Goal: Find specific page/section: Find specific page/section

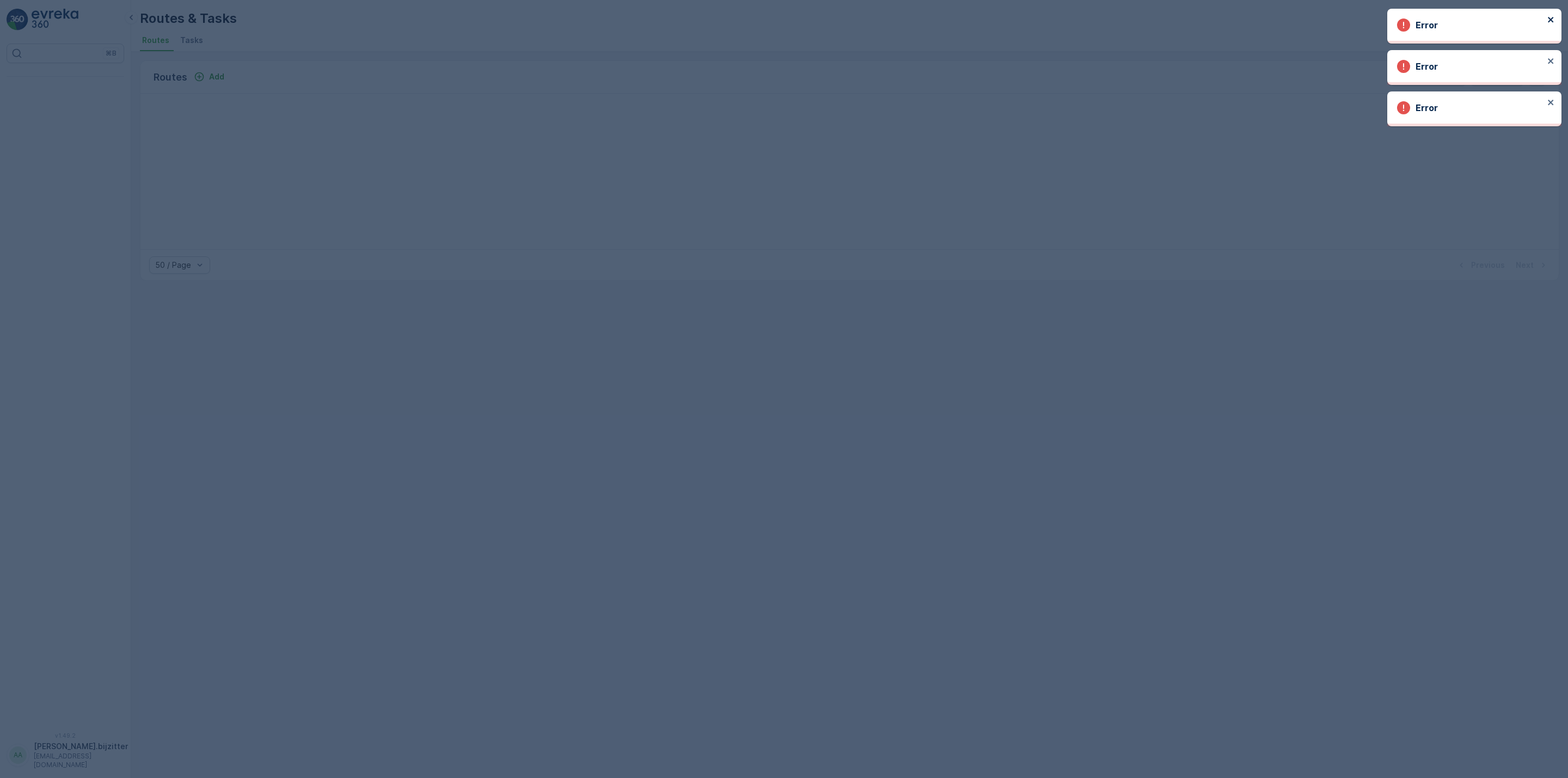
click at [1552, 15] on icon "close" at bounding box center [1551, 19] width 8 height 9
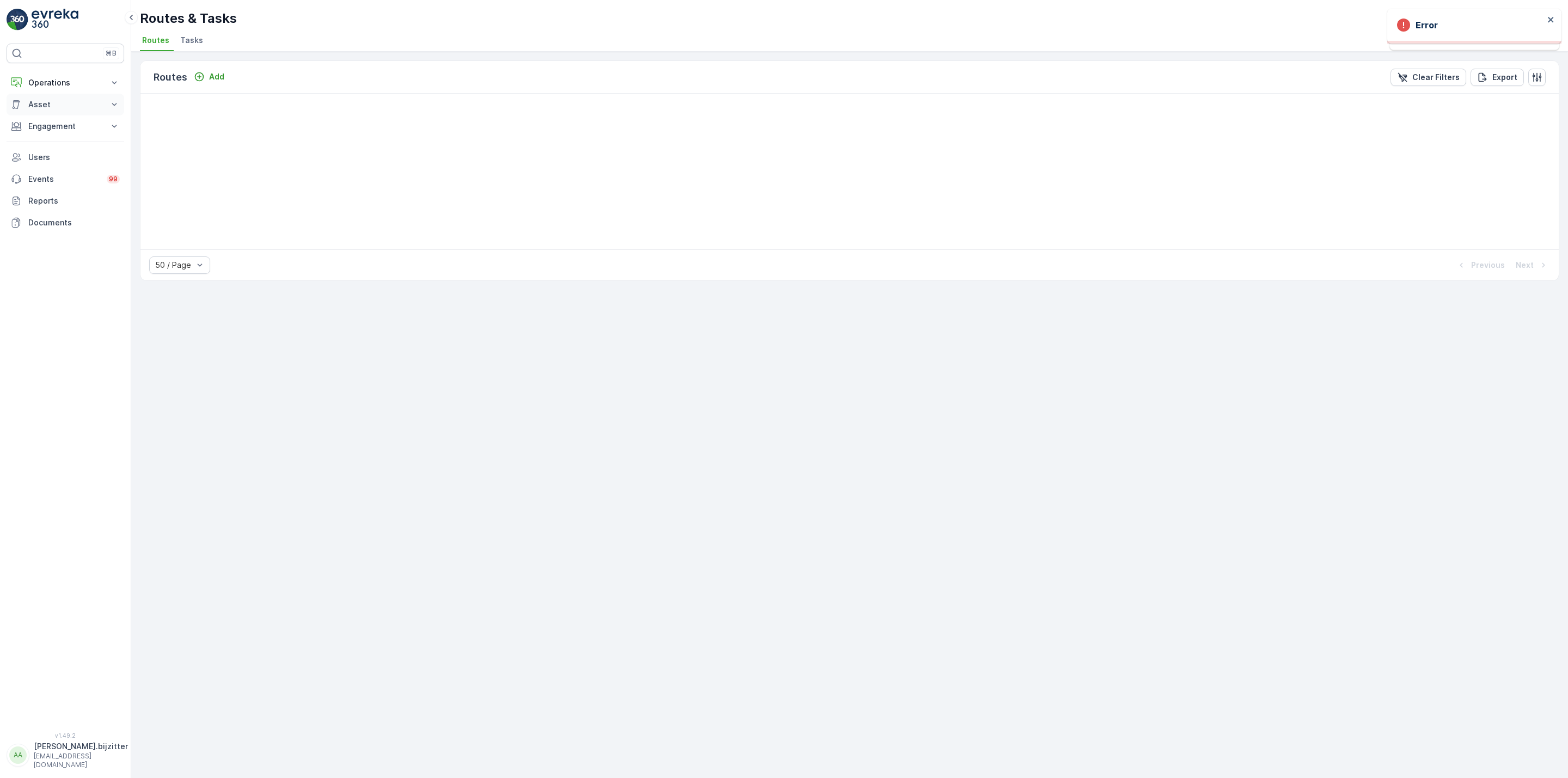
click at [39, 106] on p "Asset" at bounding box center [66, 105] width 74 height 11
click at [43, 82] on p "Operations" at bounding box center [66, 83] width 74 height 11
click at [41, 115] on p "Planning" at bounding box center [43, 116] width 30 height 11
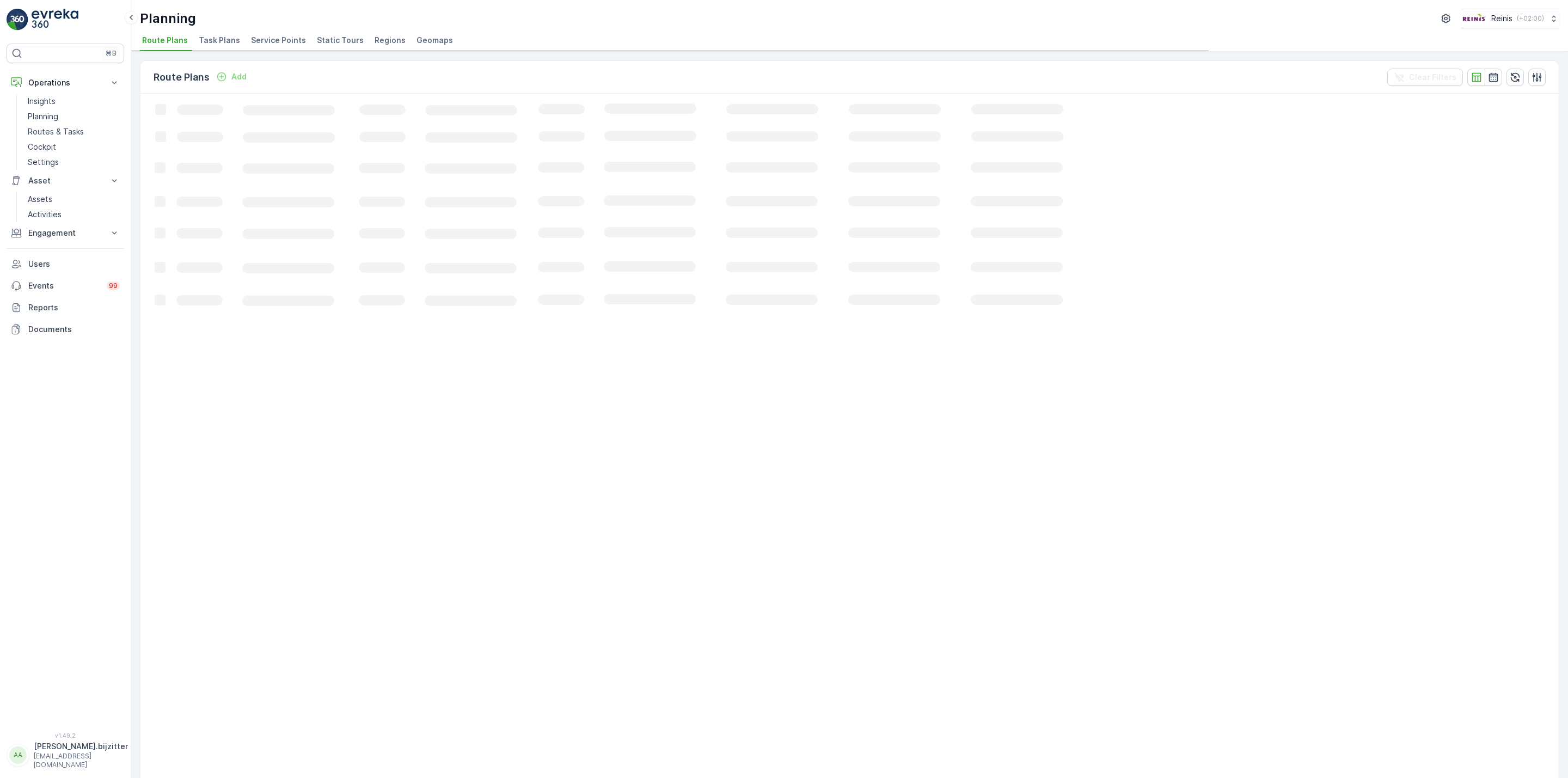
click at [268, 36] on span "Service Points" at bounding box center [278, 40] width 55 height 11
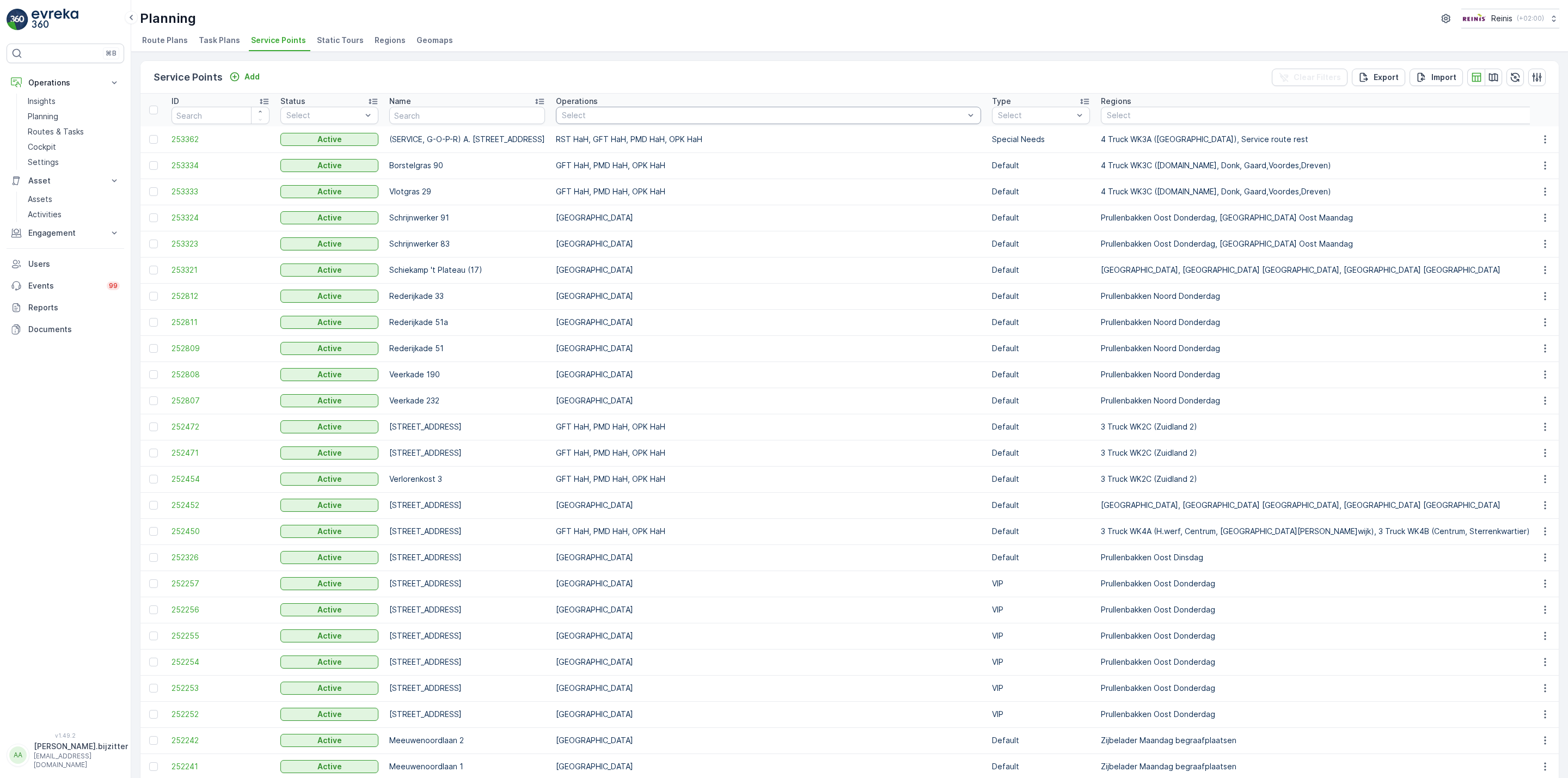
click at [322, 44] on span "Static Tours" at bounding box center [340, 40] width 47 height 11
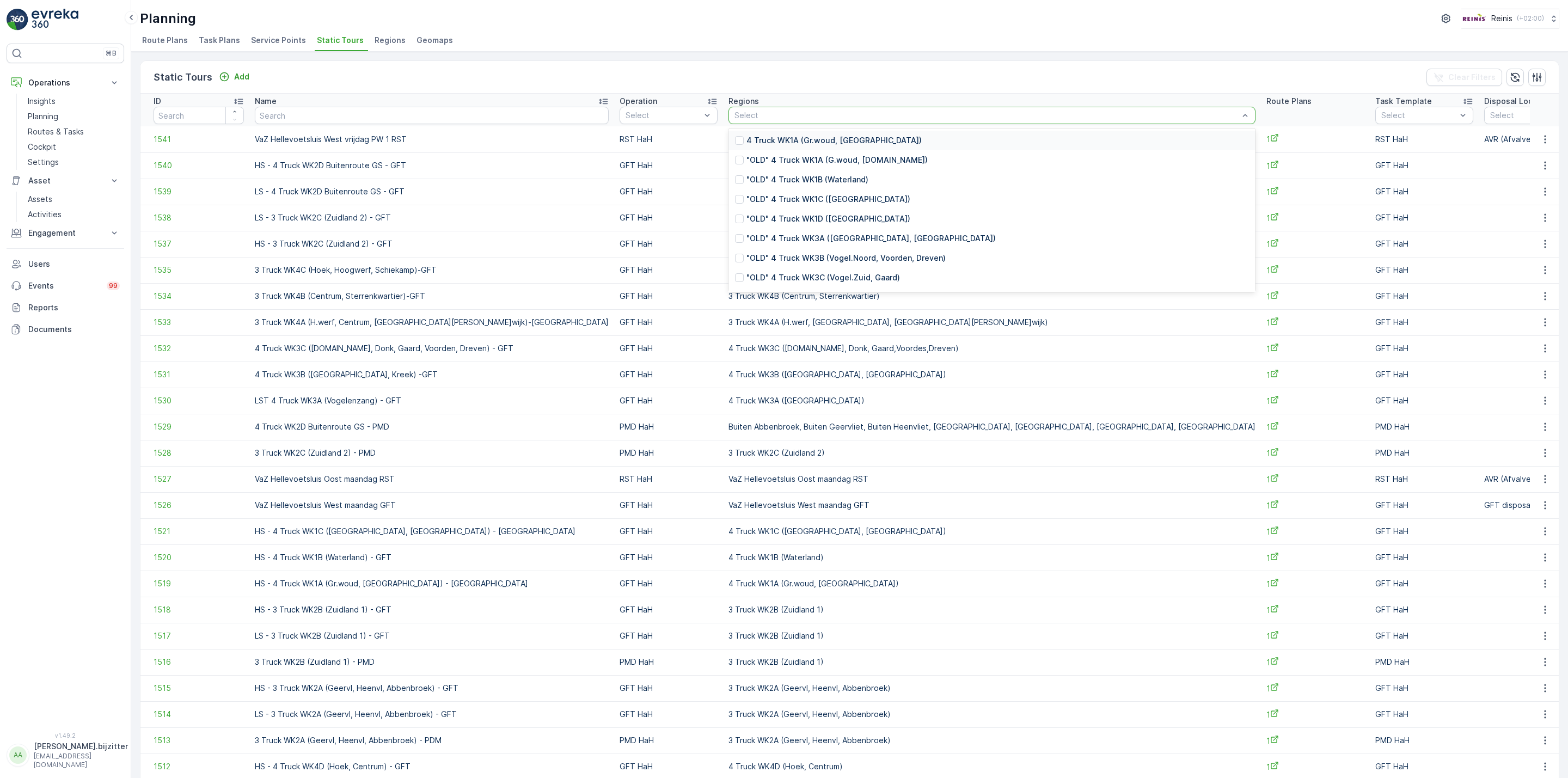
type input "Hellevoetsluis West Buitenroute"
click at [746, 160] on p "VaZ Hellevoetsluis West Buitenroute PW 2 dinsdag GFT" at bounding box center [852, 160] width 212 height 11
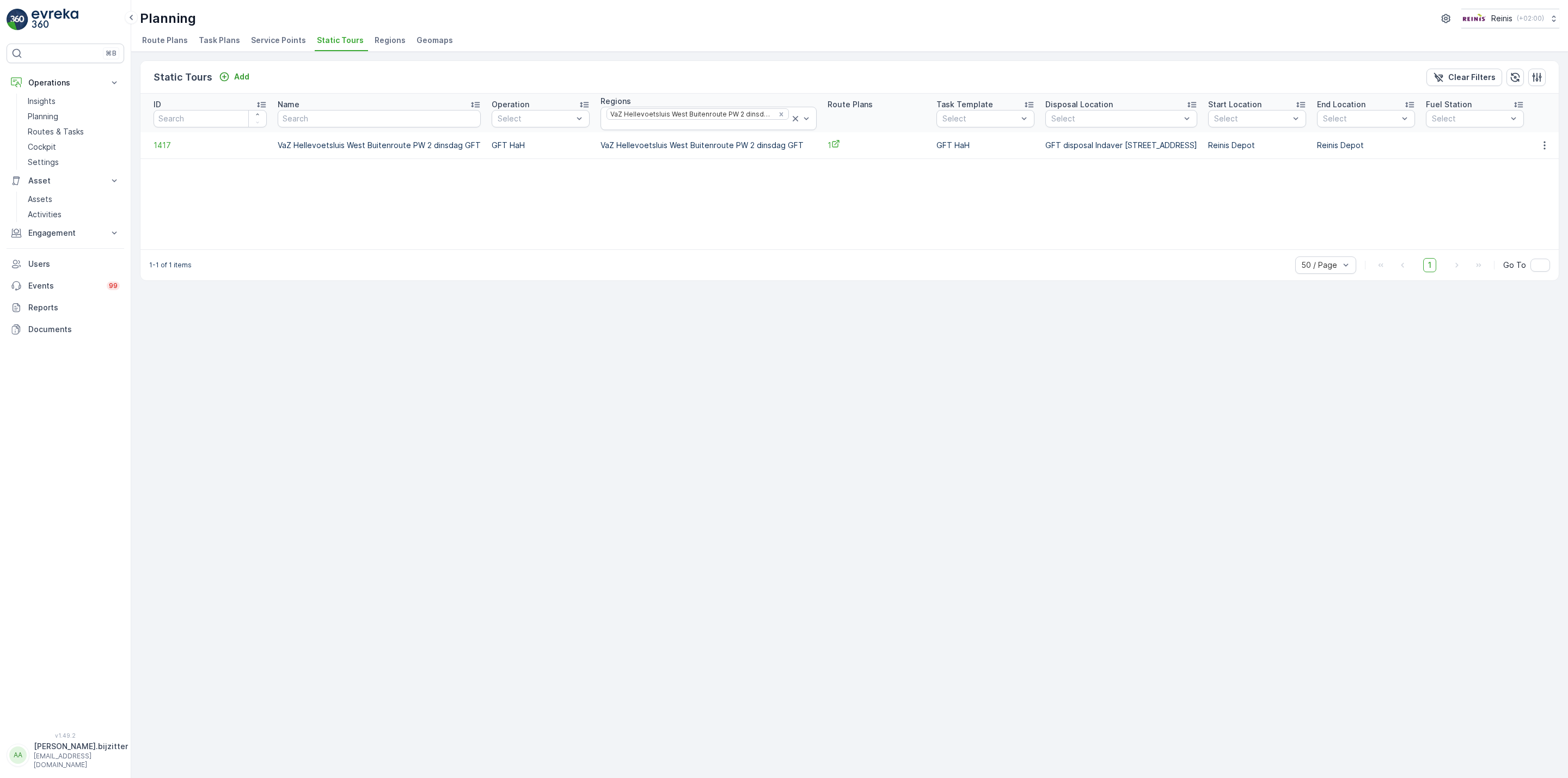
click at [648, 147] on td "VaZ Hellevoetsluis West Buitenroute PW 2 dinsdag GFT" at bounding box center [709, 145] width 227 height 26
copy td "VaZ Hellevoetsluis West Buitenroute PW 2 dinsdag GFT"
click at [560, 25] on div "Planning Reinis ( +02:00 )" at bounding box center [850, 18] width 1419 height 19
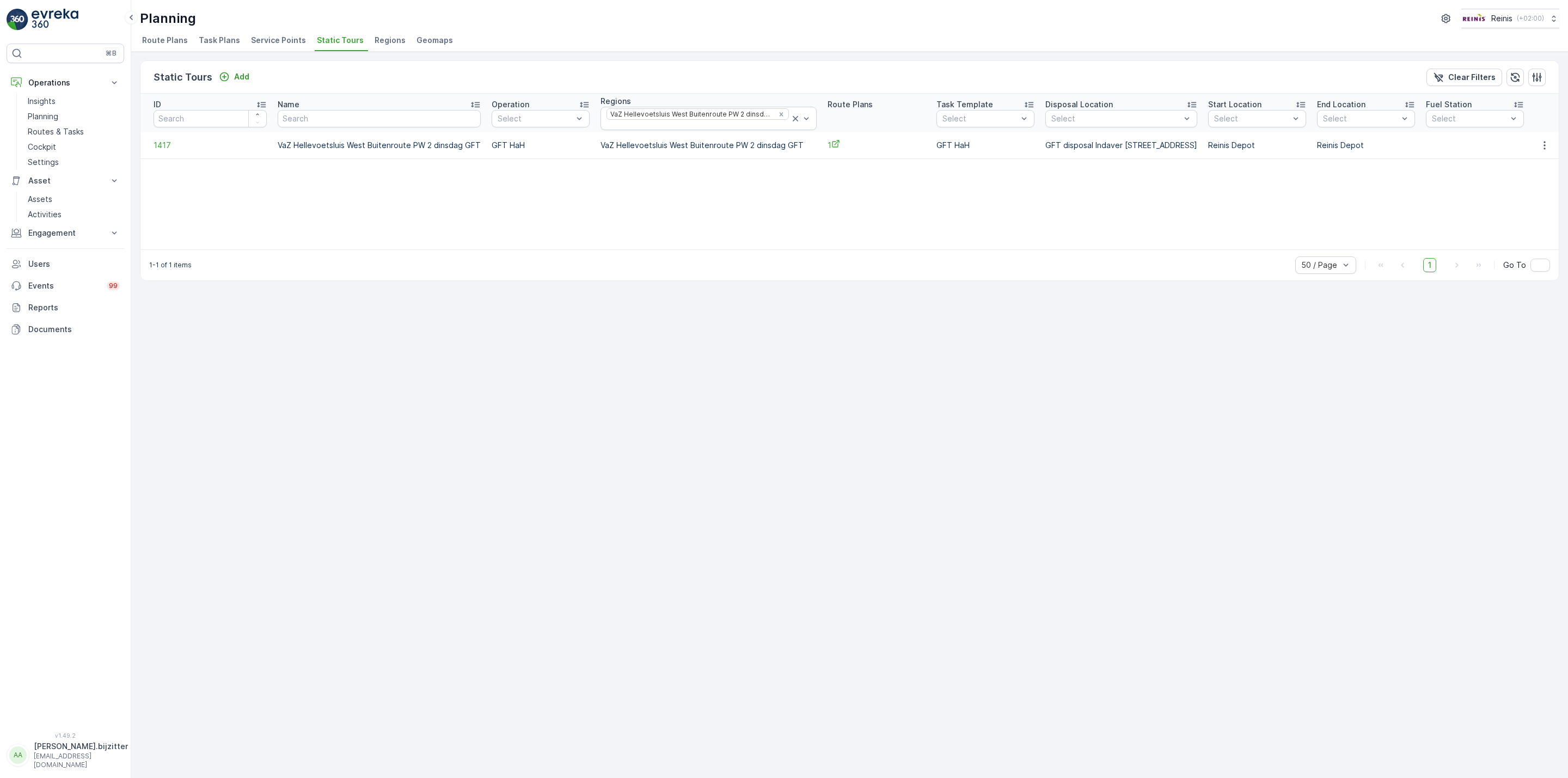
click at [719, 21] on div "Planning Reinis ( +02:00 )" at bounding box center [850, 18] width 1419 height 19
click at [704, 150] on td "VaZ Hellevoetsluis West Buitenroute PW 2 dinsdag GFT" at bounding box center [709, 145] width 227 height 26
copy td "VaZ Hellevoetsluis West Buitenroute PW 2 dinsdag GFT"
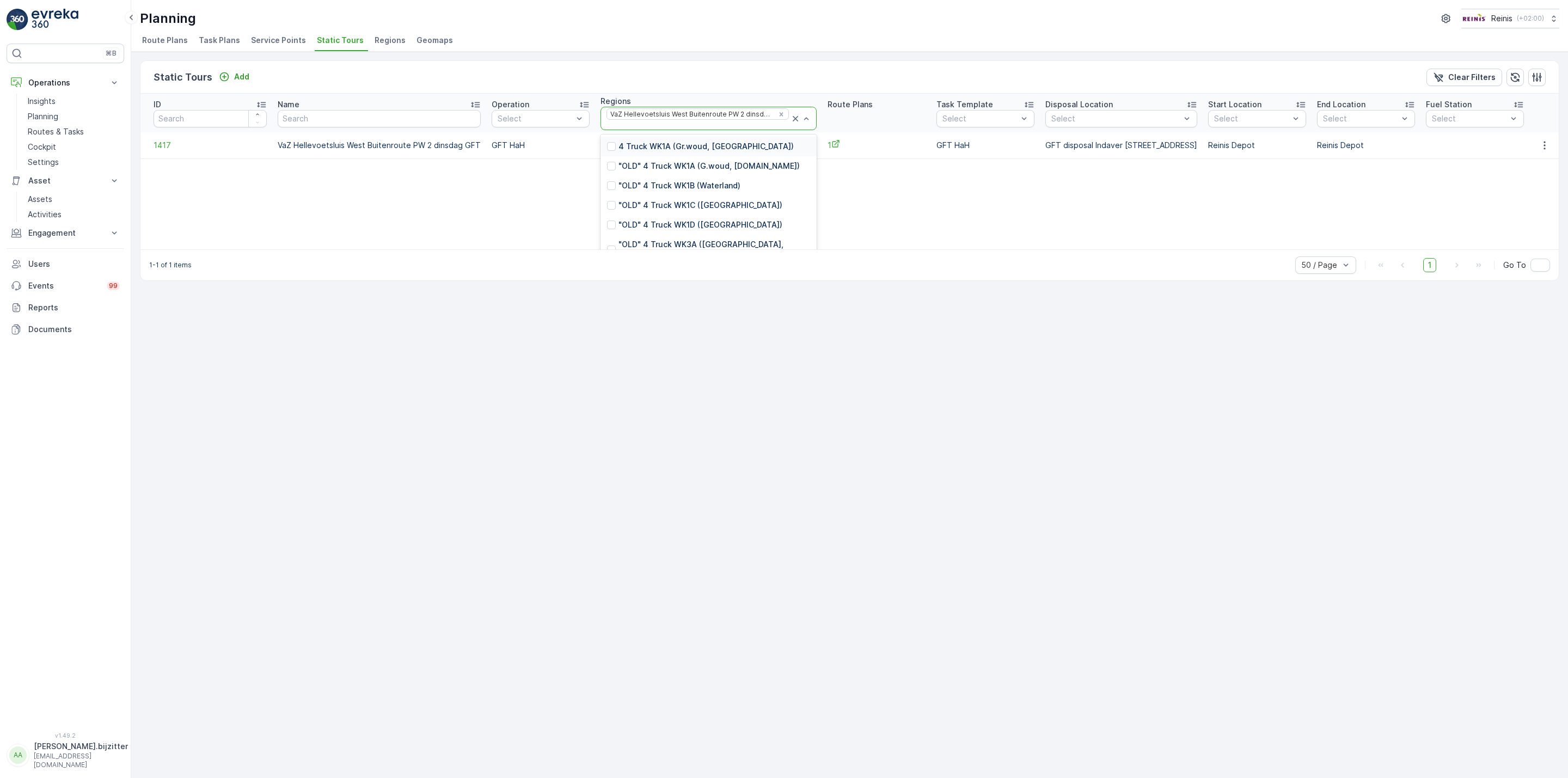
click at [790, 118] on icon at bounding box center [796, 119] width 11 height 11
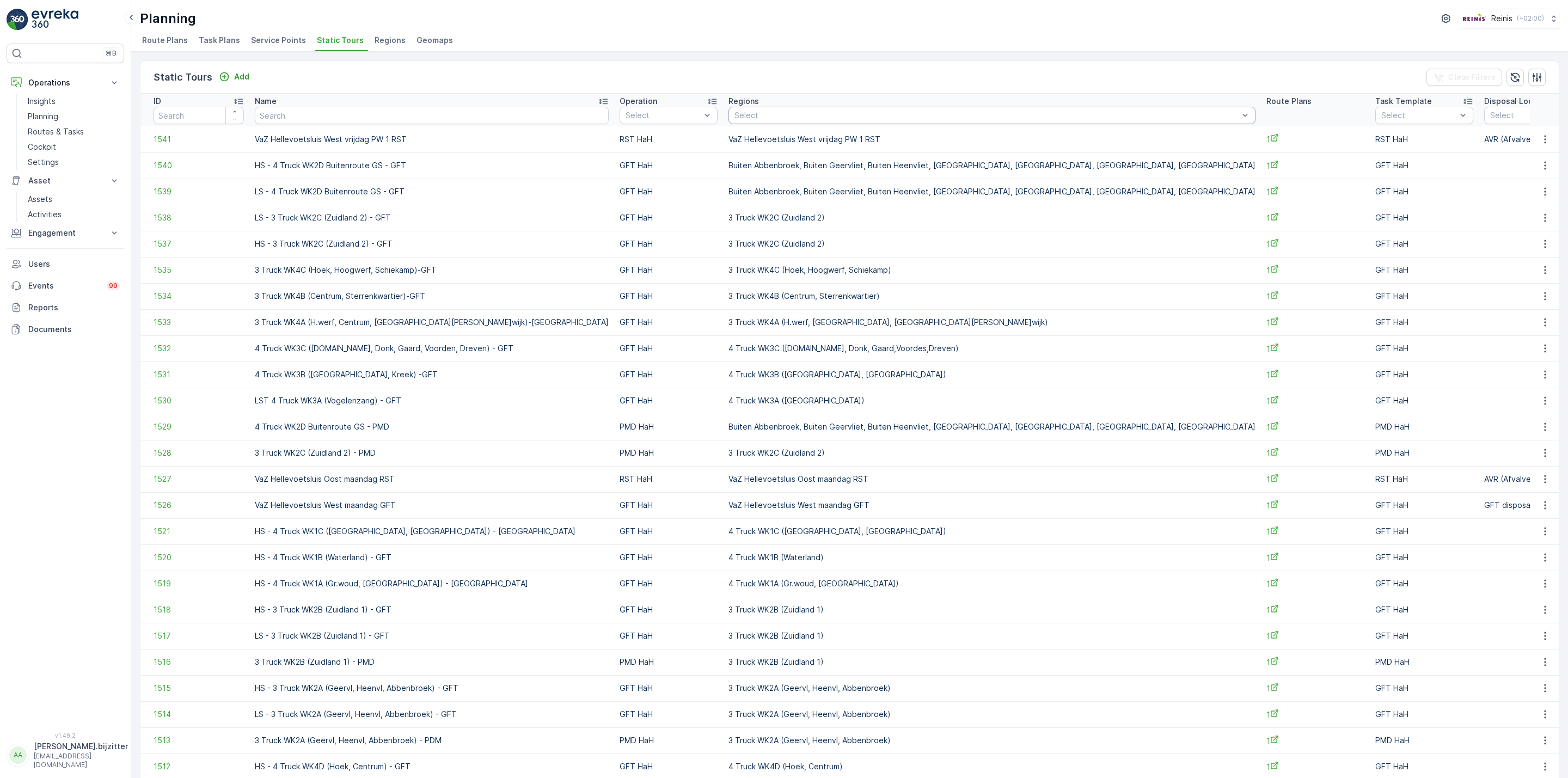
click at [729, 123] on div "Select" at bounding box center [992, 115] width 527 height 18
click at [733, 118] on div at bounding box center [987, 115] width 506 height 9
click at [733, 113] on input "VaZ Brielle Hellevoetsluis maandag" at bounding box center [799, 115] width 131 height 9
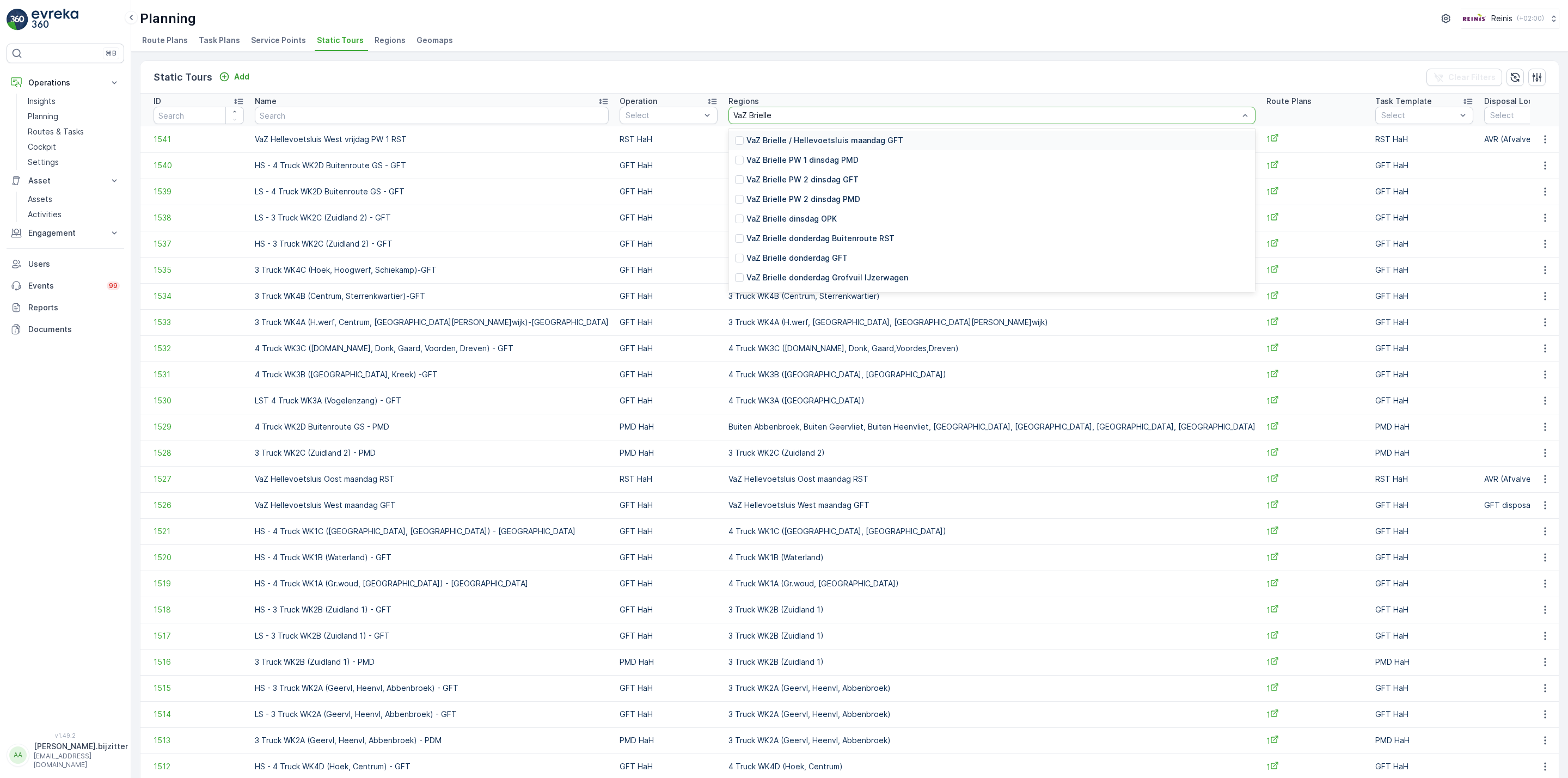
type input "VaZ Brielle"
click at [746, 142] on p "VaZ Brielle / Hellevoetsluis maandag GFT" at bounding box center [825, 141] width 157 height 11
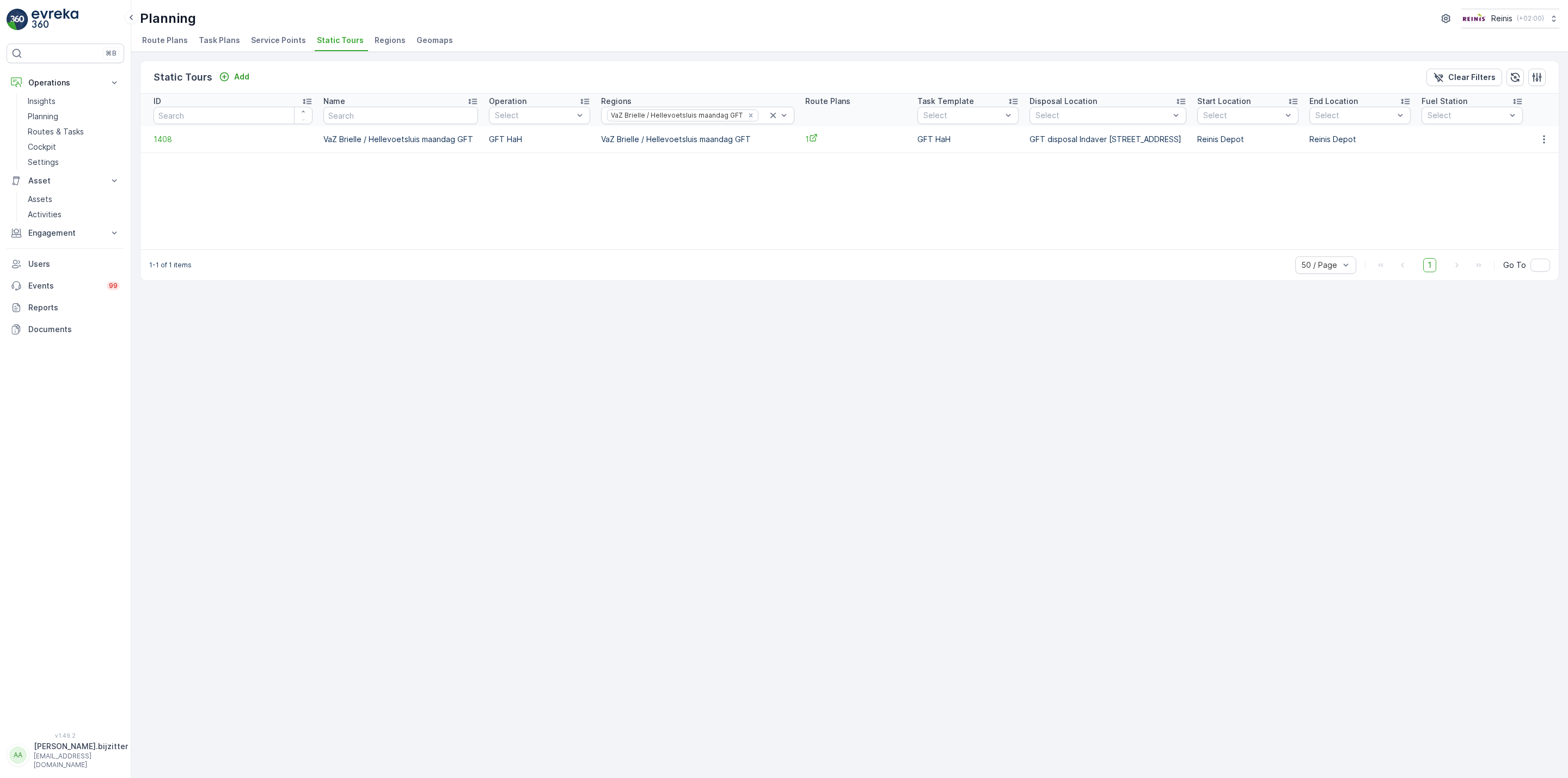
click at [640, 139] on td "VaZ Brielle / Hellevoetsluis maandag GFT" at bounding box center [698, 139] width 204 height 26
click at [505, 323] on div "Static Tours Add Clear Filters ID Name Operation Select Regions VaZ [GEOGRAPHIC…" at bounding box center [850, 415] width 1437 height 726
click at [768, 113] on icon at bounding box center [773, 116] width 11 height 11
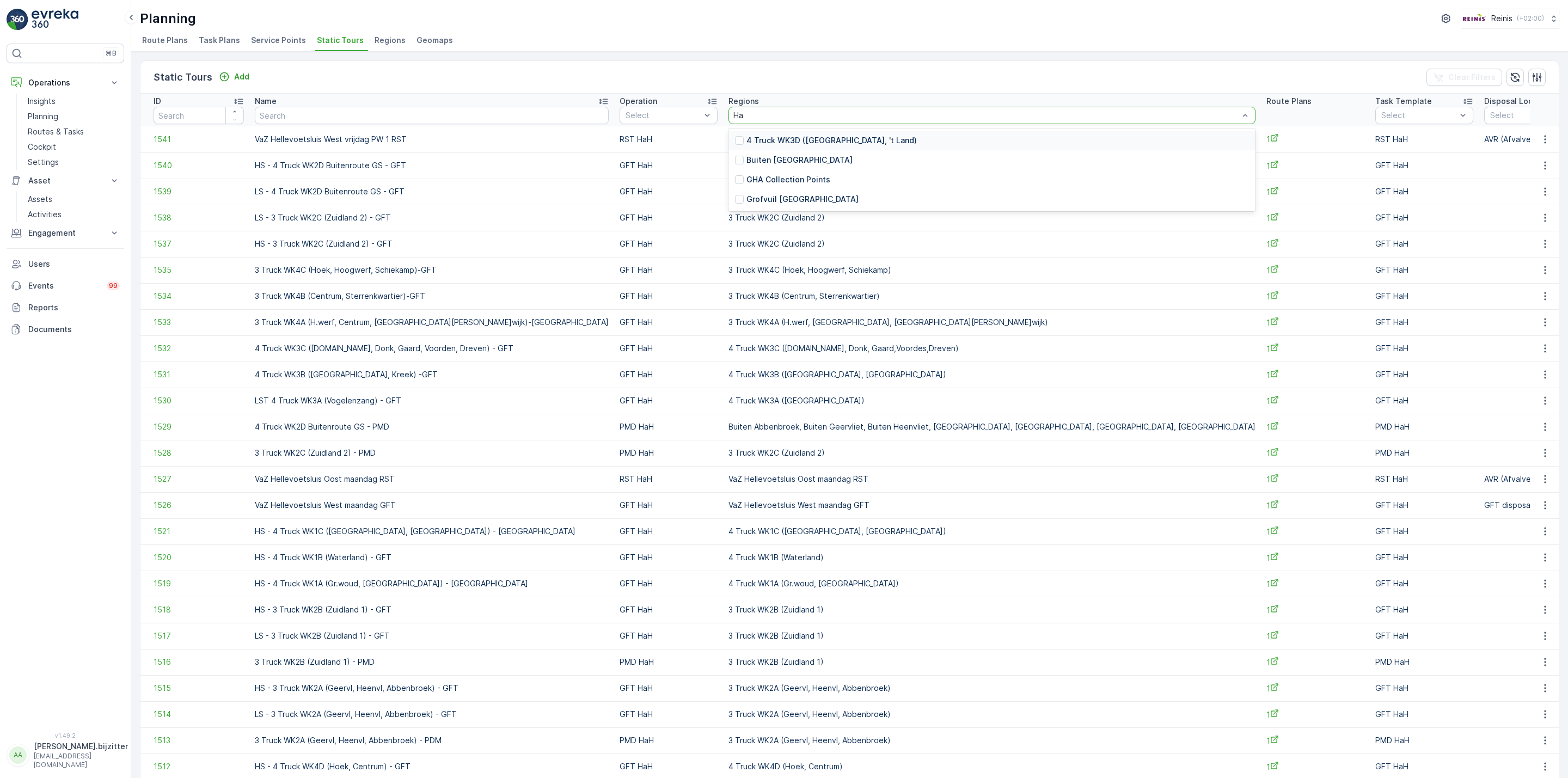
type input "H"
type input "Heel"
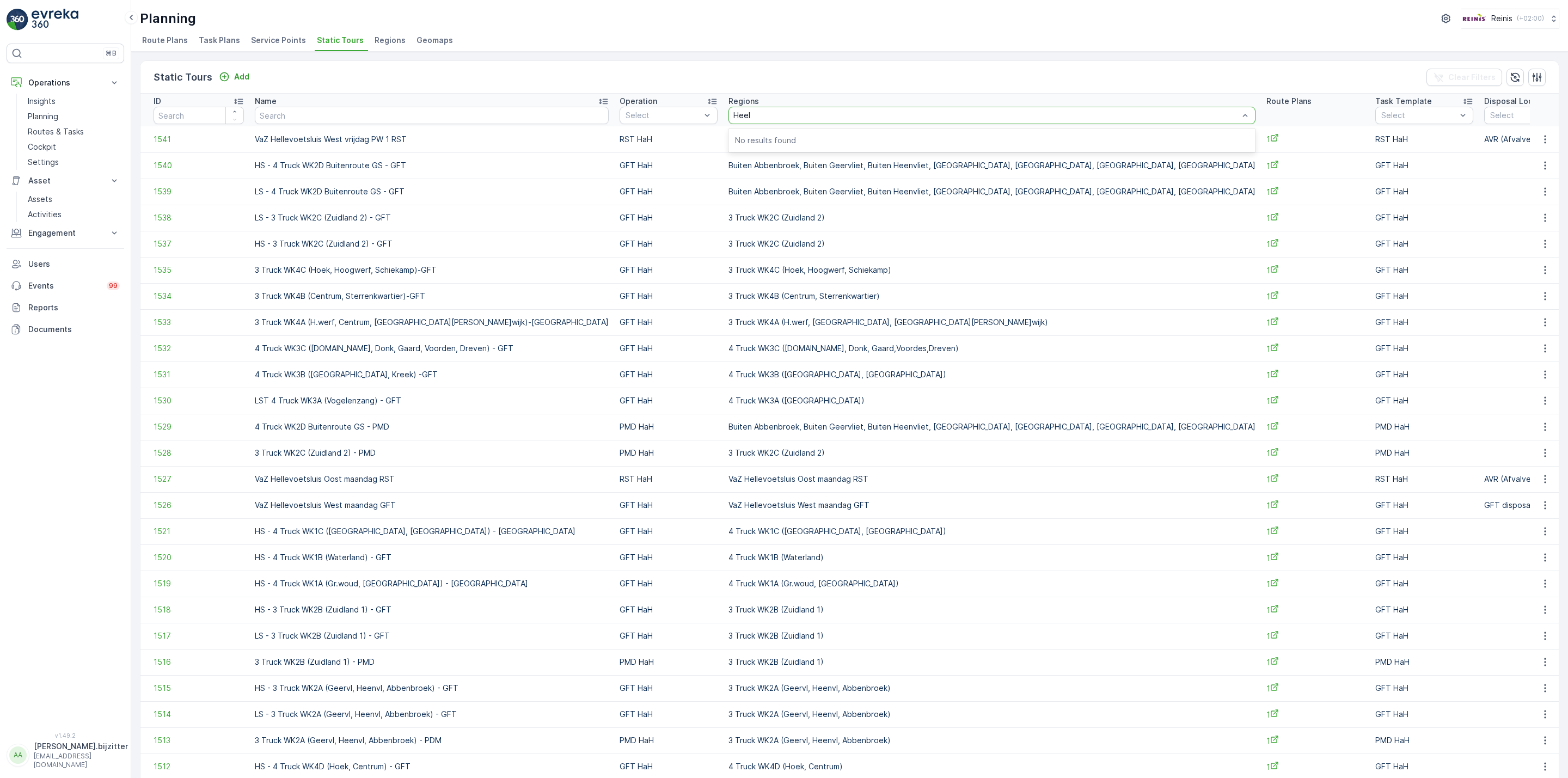
click at [334, 40] on span "Static Tours" at bounding box center [340, 40] width 47 height 11
click at [317, 113] on input "text" at bounding box center [432, 115] width 354 height 18
type input "Brie"
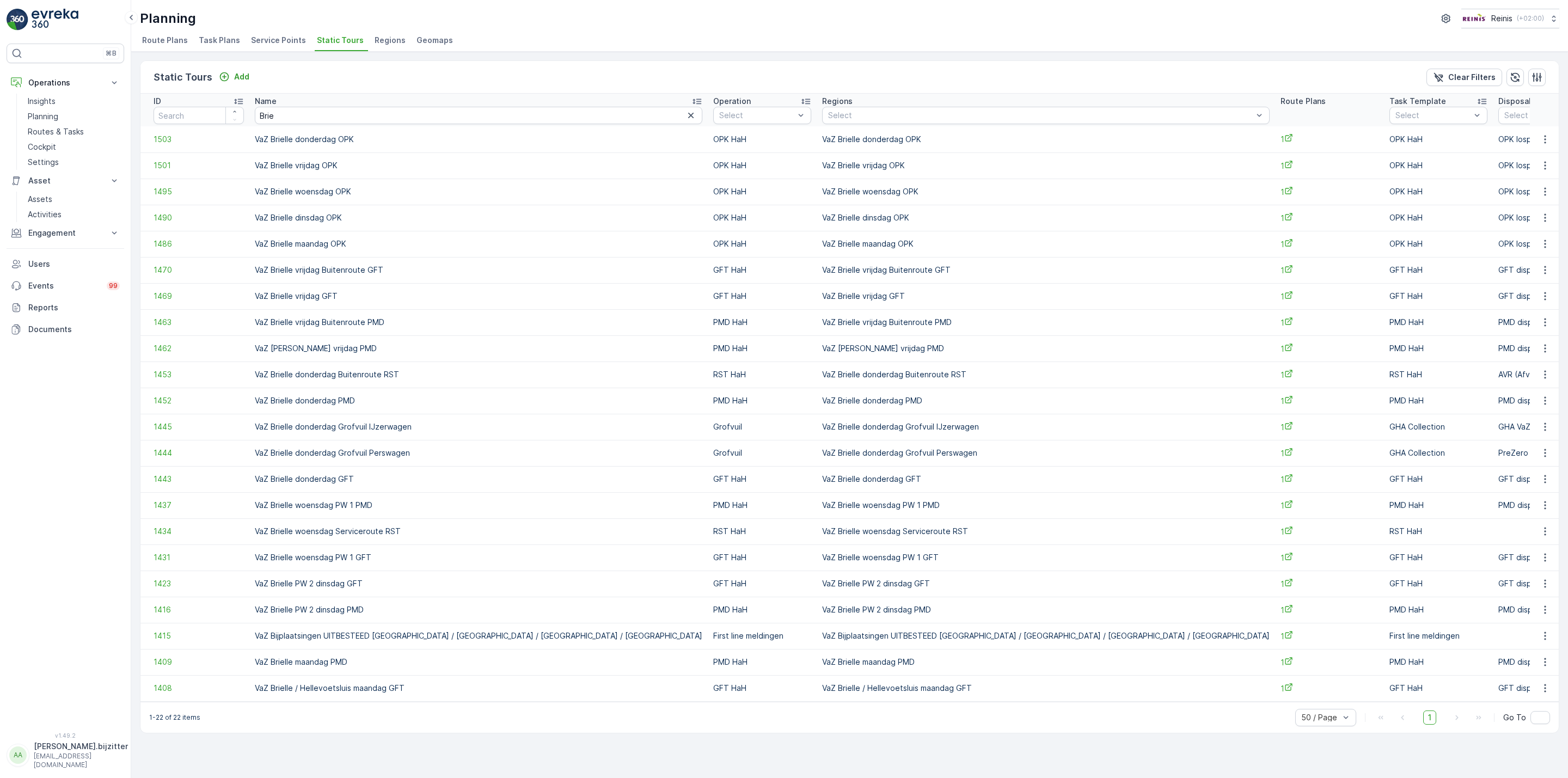
click at [817, 691] on td "VaZ Brielle / Hellevoetsluis maandag GFT" at bounding box center [1046, 688] width 458 height 26
copy td "VaZ Brielle / Hellevoetsluis maandag GFT"
